Goal: Answer question/provide support

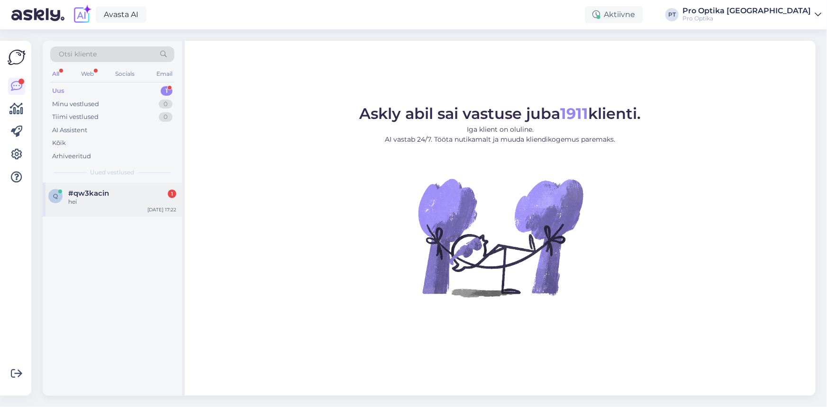
click at [122, 195] on div "#qw3kacin 1" at bounding box center [122, 193] width 108 height 9
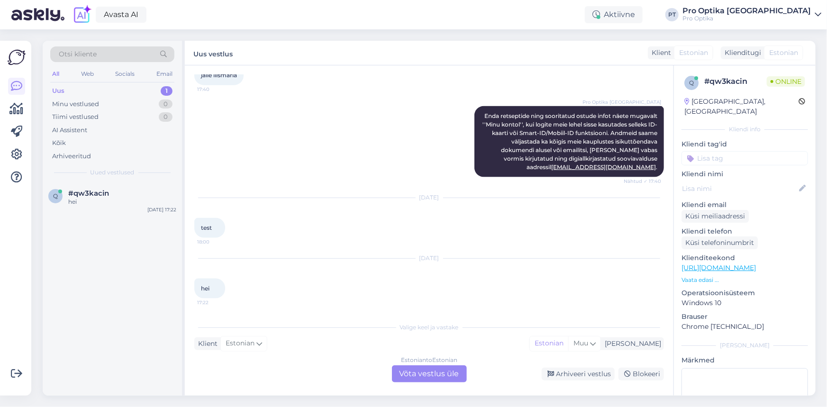
click at [431, 375] on div "Estonian to Estonian Võta vestlus üle" at bounding box center [429, 374] width 75 height 17
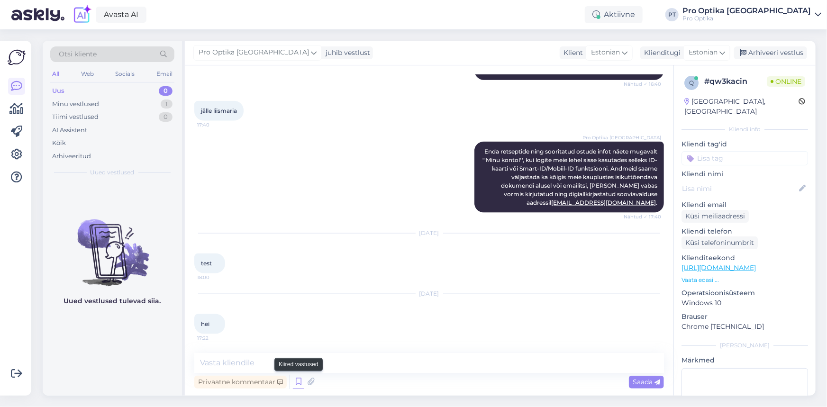
click at [295, 381] on icon at bounding box center [298, 382] width 11 height 14
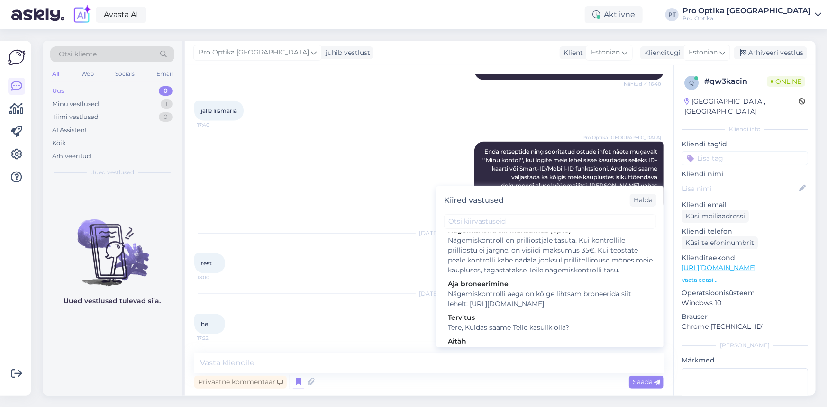
scroll to position [215, 0]
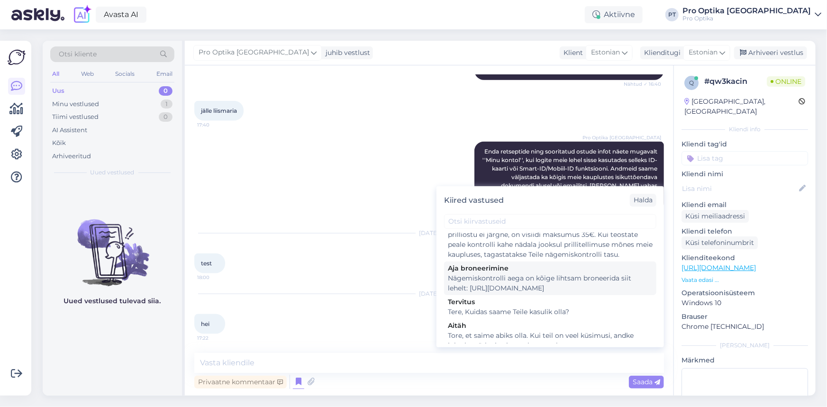
click at [512, 294] on div "Nägemiskontrolli aega on kõige lihtsam broneerida siit lehelt: [URL][DOMAIN_NAM…" at bounding box center [550, 284] width 205 height 20
type textarea "Nägemiskontrolli aega on kõige lihtsam broneerida siit lehelt: [URL][DOMAIN_NAM…"
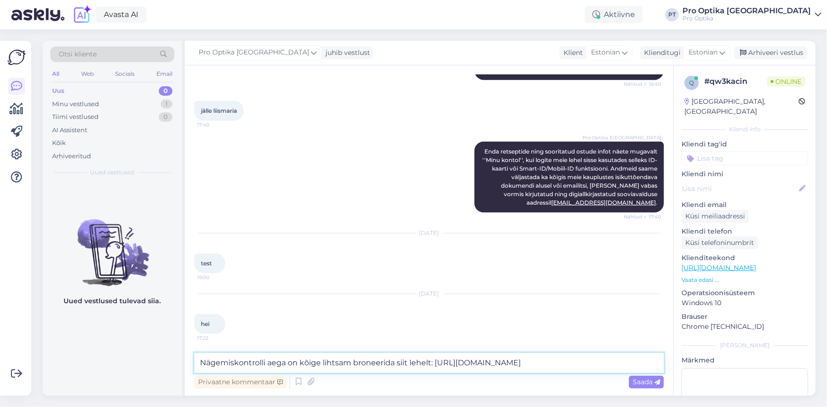
drag, startPoint x: 651, startPoint y: 360, endPoint x: 92, endPoint y: 397, distance: 560.3
click at [92, 397] on div "Otsi kliente All Web Socials Email Uus 0 Minu vestlused 1 Tiimi vestlused 0 AI …" at bounding box center [432, 218] width 790 height 378
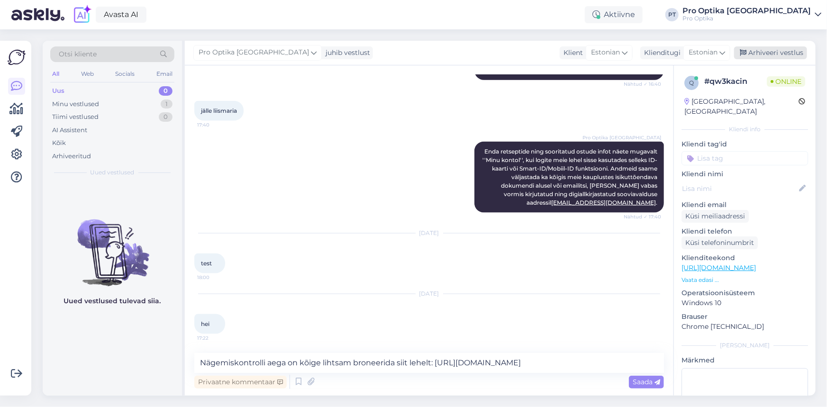
click at [778, 52] on div "Arhiveeri vestlus" at bounding box center [771, 52] width 73 height 13
